Goal: Information Seeking & Learning: Learn about a topic

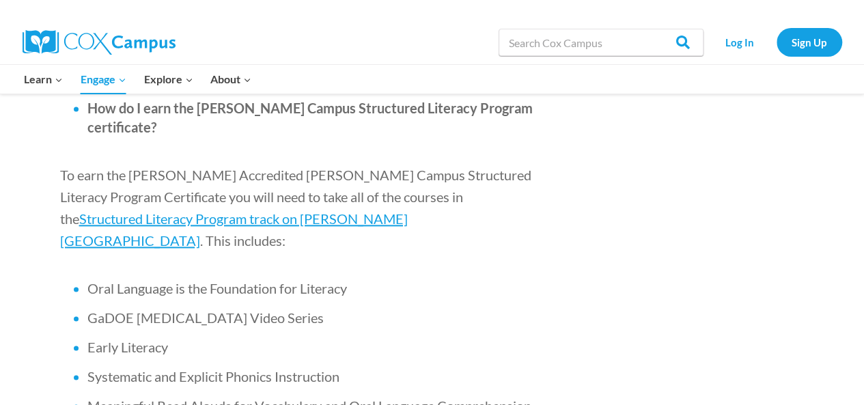
scroll to position [877, 0]
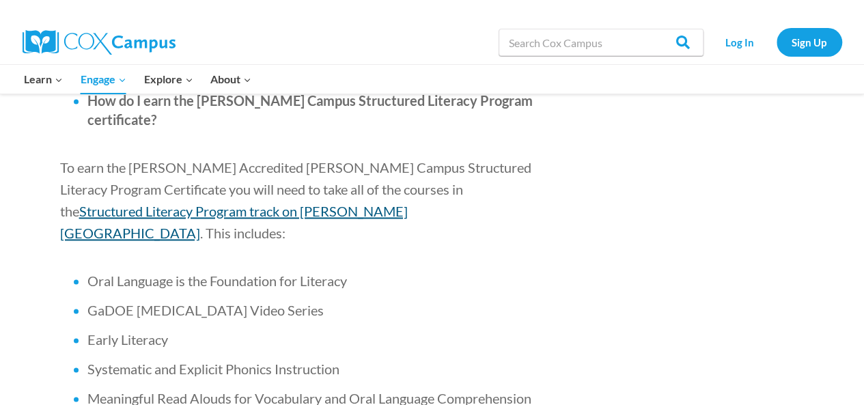
click at [367, 203] on span "Structured Literacy Program track on [PERSON_NAME][GEOGRAPHIC_DATA]" at bounding box center [234, 222] width 348 height 38
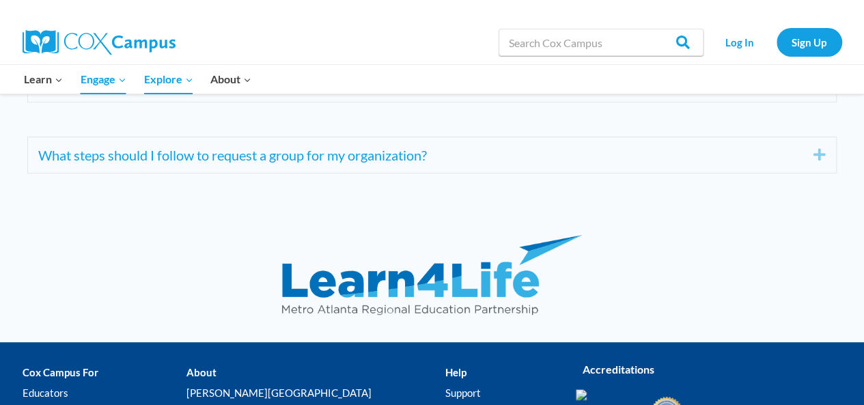
scroll to position [5381, 0]
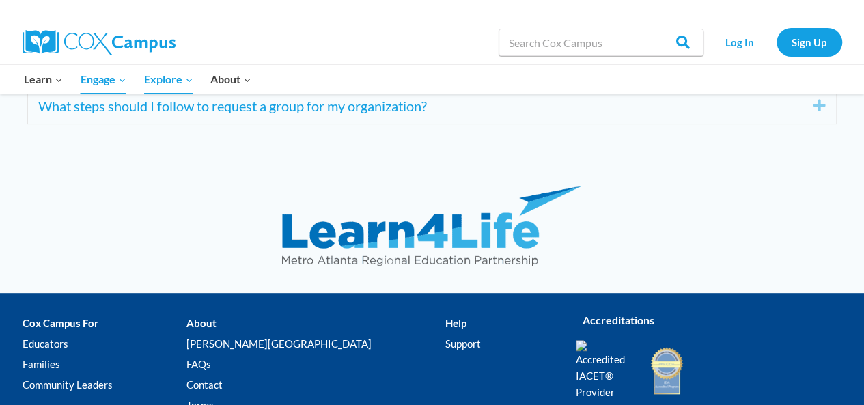
drag, startPoint x: 873, startPoint y: 20, endPoint x: 866, endPoint y: 369, distance: 348.3
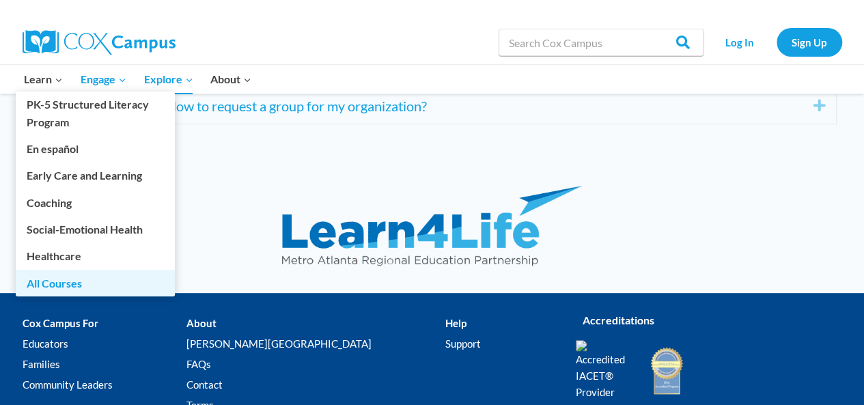
click at [72, 288] on link "All Courses" at bounding box center [95, 283] width 159 height 26
